Goal: Use online tool/utility: Use online tool/utility

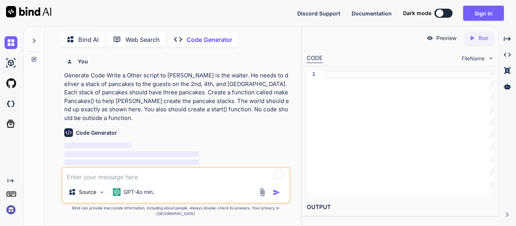
scroll to position [39, 0]
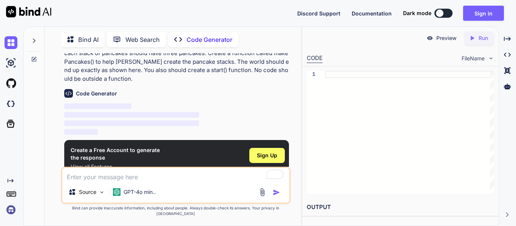
click at [103, 182] on textarea "To enrich screen reader interactions, please activate Accessibility in Grammarl…" at bounding box center [175, 175] width 227 height 14
paste textarea "// "Defining the function" function turnRight(){ turnLeft(); turnLeft(); turnLe…"
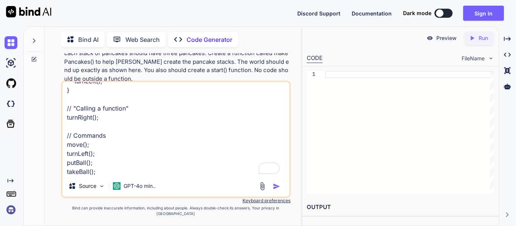
scroll to position [46, 0]
type textarea "// "Defining the function" function turnRight(){ turnLeft(); turnLeft(); turnLe…"
click at [276, 190] on img "button" at bounding box center [276, 187] width 8 height 8
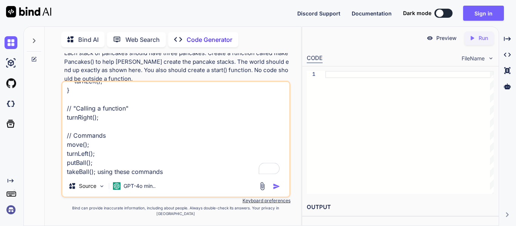
click at [276, 190] on img "button" at bounding box center [276, 187] width 8 height 8
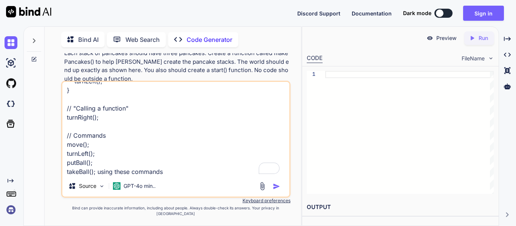
click at [276, 190] on img "button" at bounding box center [276, 187] width 8 height 8
